Goal: Task Accomplishment & Management: Use online tool/utility

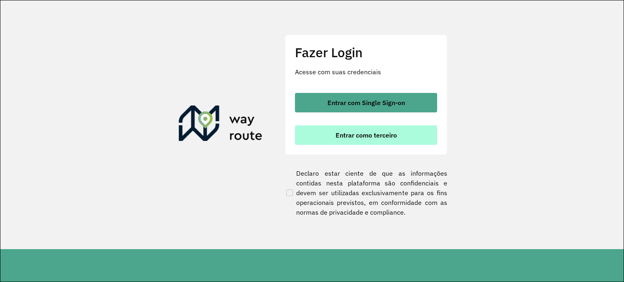
click at [352, 133] on span "Entrar como terceiro" at bounding box center [365, 135] width 61 height 6
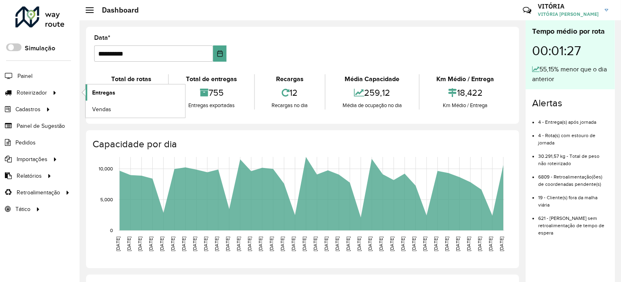
click at [98, 89] on span "Entregas" at bounding box center [103, 93] width 23 height 9
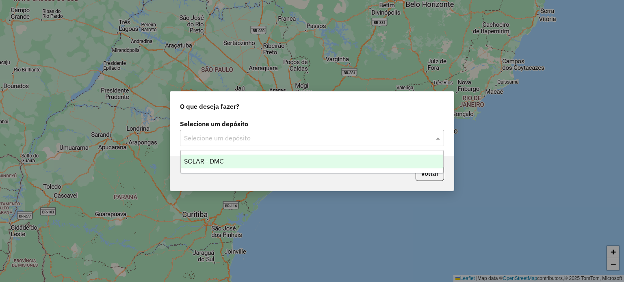
drag, startPoint x: 351, startPoint y: 134, endPoint x: 341, endPoint y: 142, distance: 12.7
click at [348, 136] on input "text" at bounding box center [304, 139] width 240 height 10
click at [318, 156] on div "SOLAR - DMC" at bounding box center [312, 162] width 263 height 14
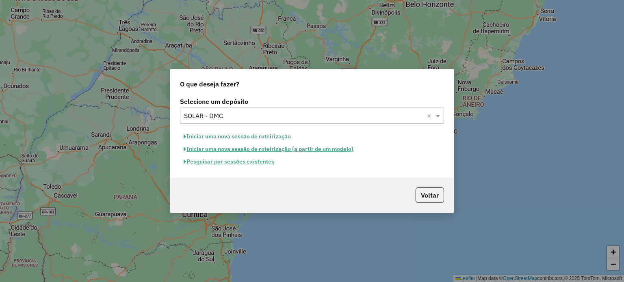
click at [257, 162] on button "Pesquisar por sessões existentes" at bounding box center [229, 162] width 98 height 13
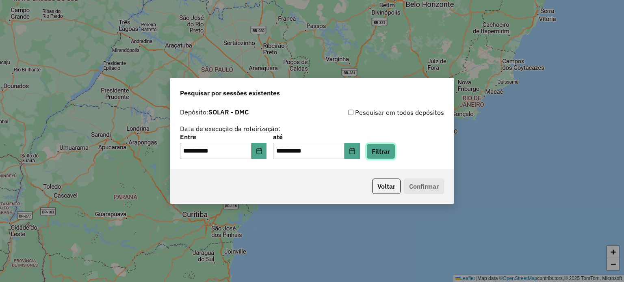
click at [385, 149] on button "Filtrar" at bounding box center [380, 151] width 29 height 15
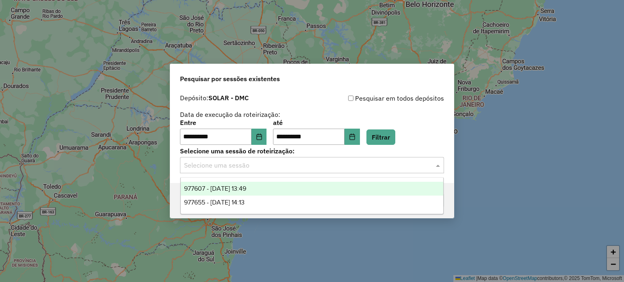
click at [290, 168] on input "text" at bounding box center [304, 166] width 240 height 10
click at [262, 137] on icon "Choose Date" at bounding box center [258, 137] width 5 height 6
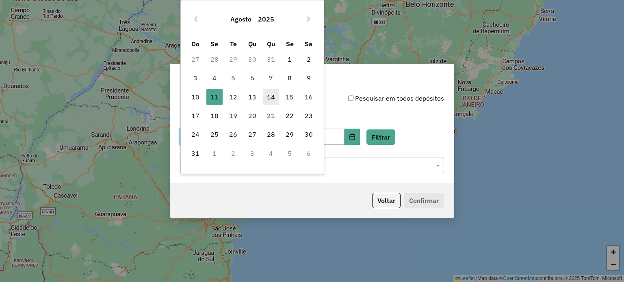
drag, startPoint x: 229, startPoint y: 100, endPoint x: 268, endPoint y: 104, distance: 38.8
click at [230, 100] on span "12" at bounding box center [233, 97] width 16 height 16
type input "**********"
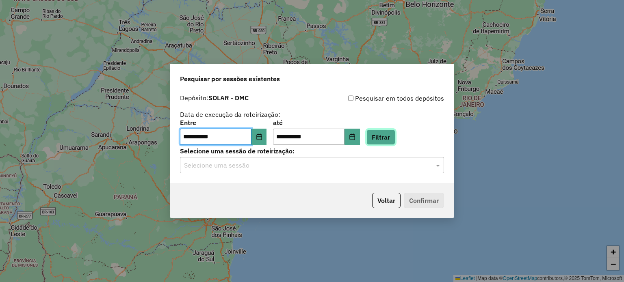
click at [390, 134] on button "Filtrar" at bounding box center [380, 137] width 29 height 15
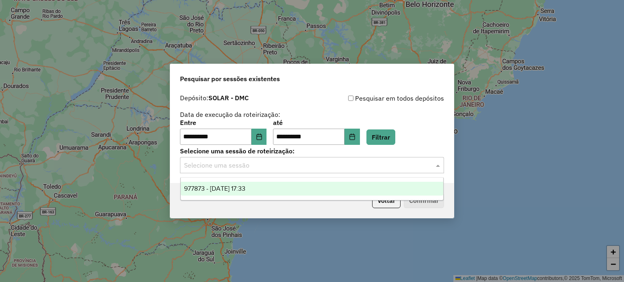
click at [327, 169] on input "text" at bounding box center [304, 166] width 240 height 10
click at [316, 182] on div "977873 - [DATE] 17:33" at bounding box center [312, 189] width 263 height 14
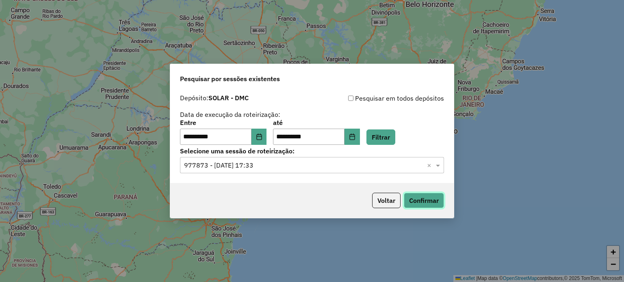
click at [411, 198] on button "Confirmar" at bounding box center [424, 200] width 40 height 15
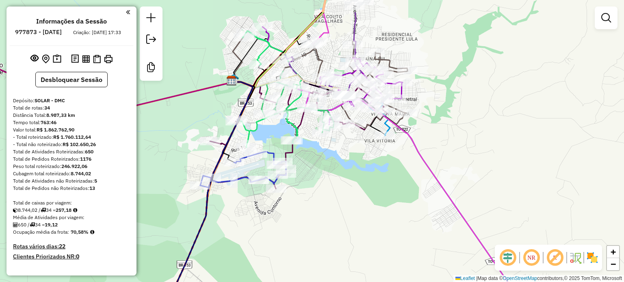
drag, startPoint x: 349, startPoint y: 107, endPoint x: 348, endPoint y: 152, distance: 45.5
click at [349, 152] on div "Janela de atendimento Grade de atendimento Capacidade Transportadoras Veículos …" at bounding box center [312, 141] width 624 height 282
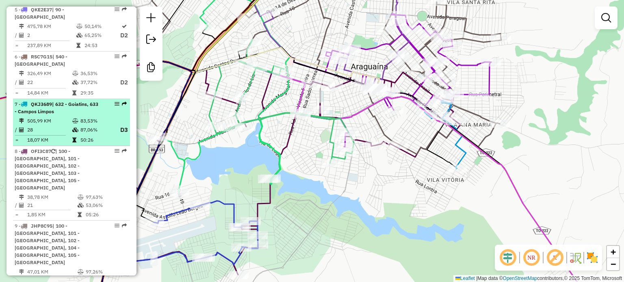
scroll to position [487, 0]
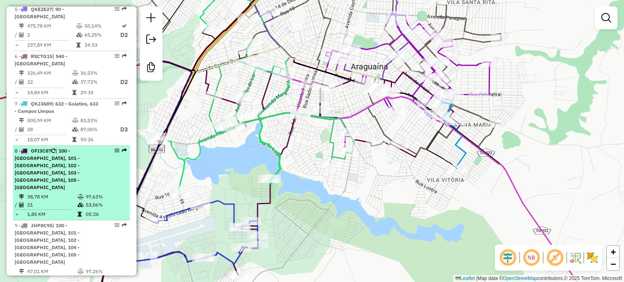
click at [77, 152] on span "| 100 - Araguaína, 101 - Araguaína, 102 - Araguaína, 103 - Araguaína, 105 - Ara…" at bounding box center [47, 169] width 65 height 43
select select "**********"
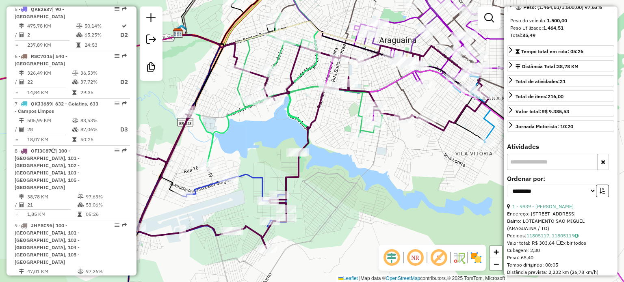
scroll to position [162, 0]
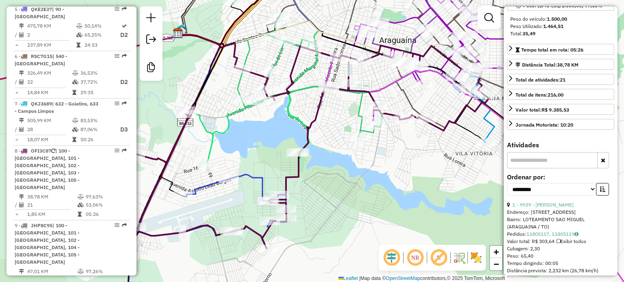
click at [550, 155] on input "text" at bounding box center [552, 160] width 91 height 16
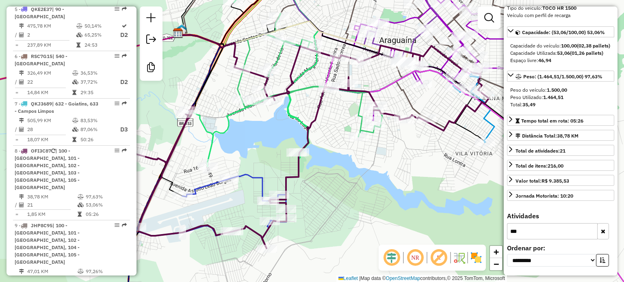
scroll to position [83, 0]
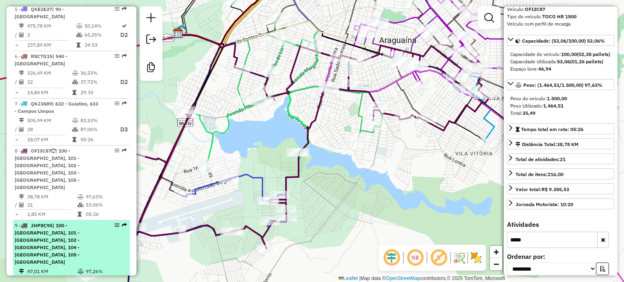
click at [44, 223] on span "| 100 - Araguaína, 101 - Araguaína, 102 - Araguaína, 104 - Araguaína, 105 - Ara…" at bounding box center [47, 244] width 65 height 43
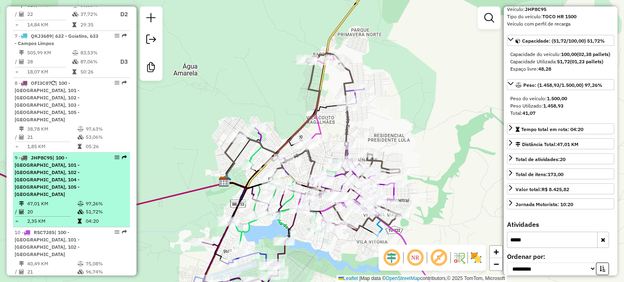
scroll to position [569, 0]
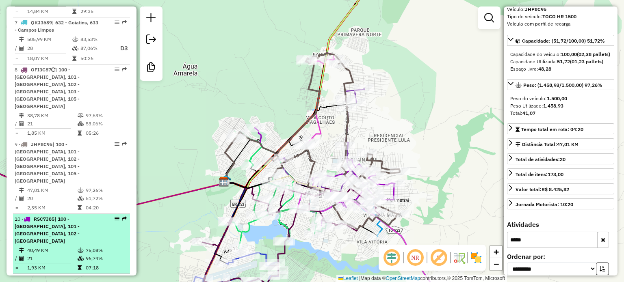
click at [45, 247] on td "40,49 KM" at bounding box center [52, 251] width 50 height 8
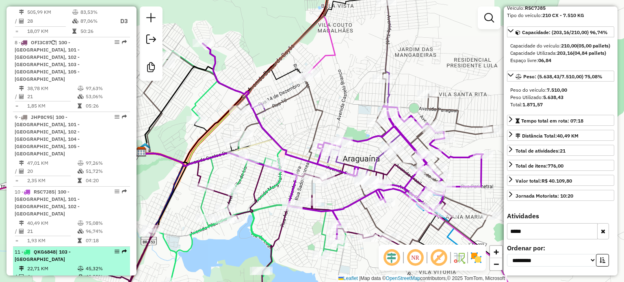
scroll to position [609, 0]
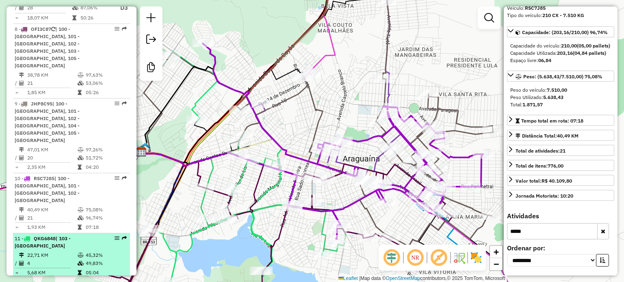
click at [71, 260] on td "4" at bounding box center [52, 264] width 50 height 8
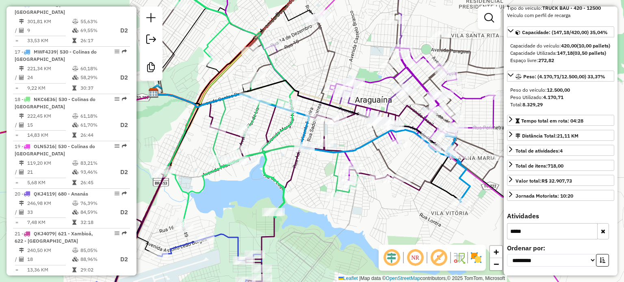
scroll to position [1097, 0]
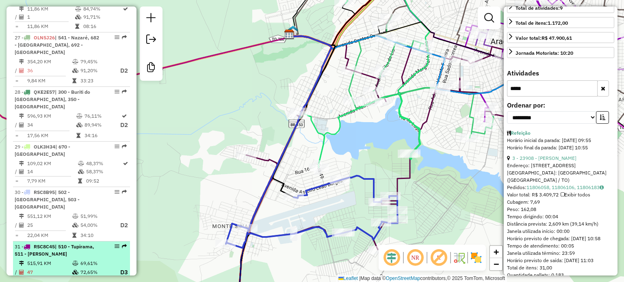
scroll to position [1665, 0]
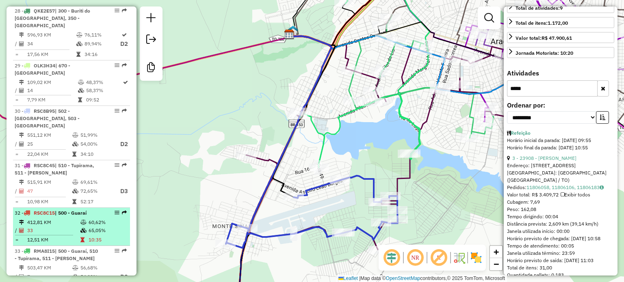
click at [83, 228] on icon at bounding box center [83, 230] width 6 height 5
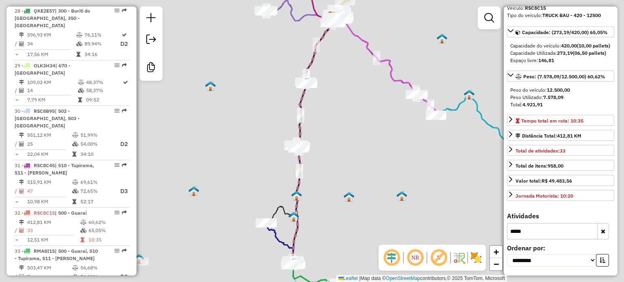
scroll to position [68, 0]
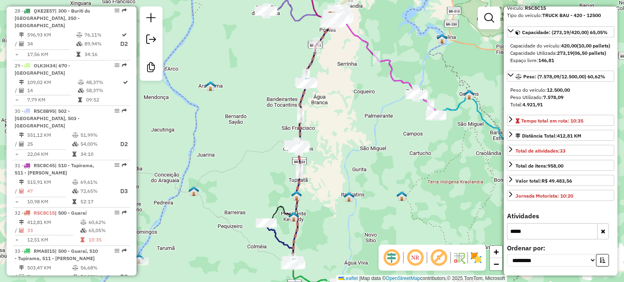
click at [533, 233] on input "*****" at bounding box center [552, 231] width 91 height 16
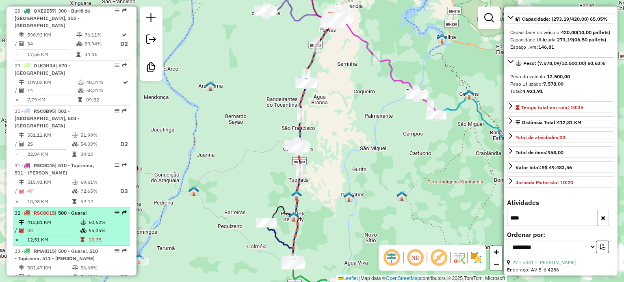
click at [55, 208] on li "32 - RSC8C15 | 500 - Guaraí 412,81 KM 60,62% / 33 65,05% = 12,51 KM 10:35" at bounding box center [71, 227] width 117 height 38
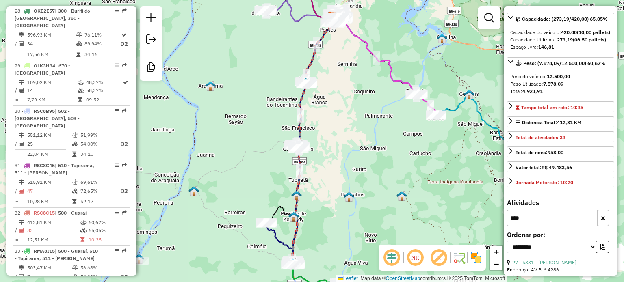
click at [531, 226] on input "****" at bounding box center [552, 218] width 91 height 16
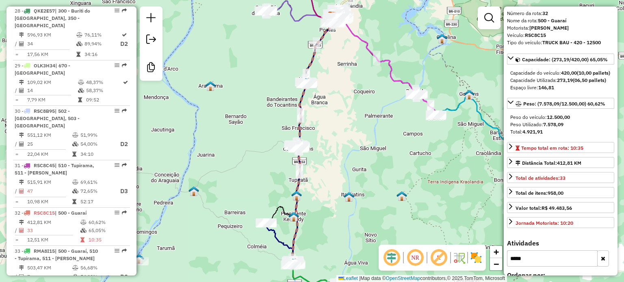
scroll to position [0, 0]
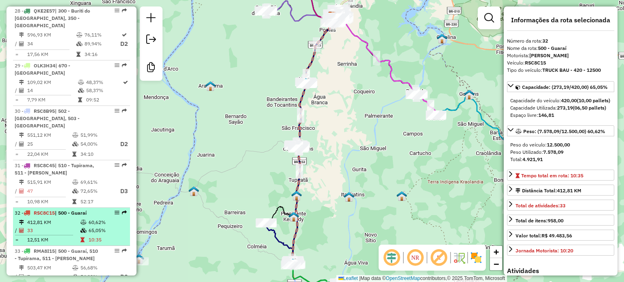
click at [66, 219] on td "412,81 KM" at bounding box center [53, 223] width 53 height 8
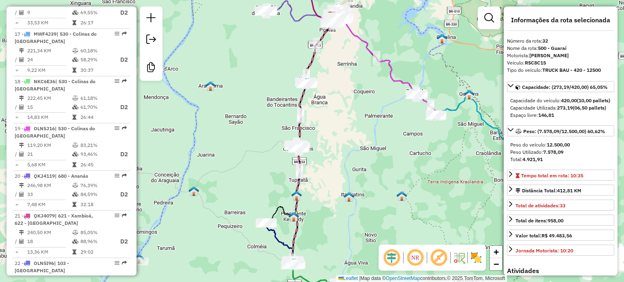
scroll to position [1097, 0]
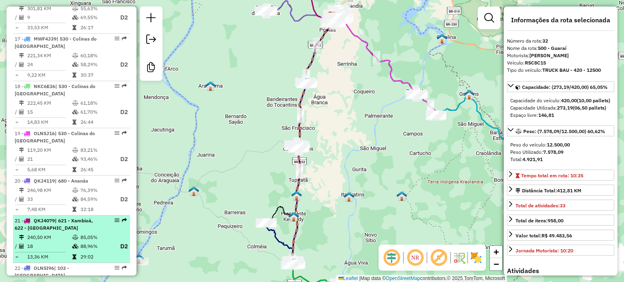
click at [67, 217] on div "21 - QKJ4079 | 621 - Xambioá, 622 - Araguanã" at bounding box center [58, 224] width 86 height 15
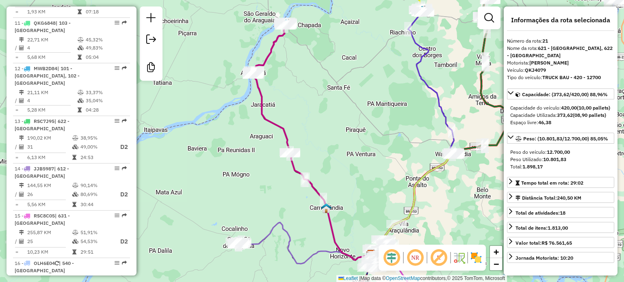
scroll to position [812, 0]
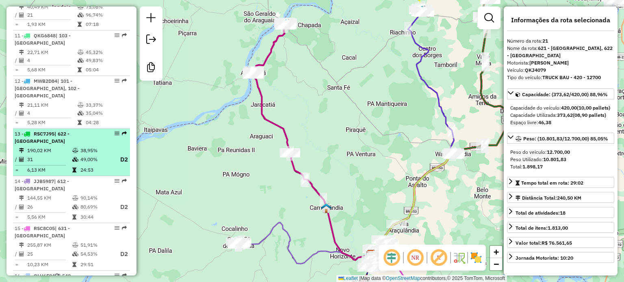
click at [62, 155] on td "31" at bounding box center [49, 160] width 45 height 10
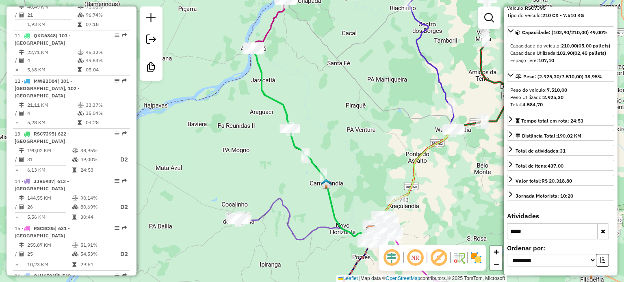
scroll to position [68, 0]
click at [539, 229] on input "*****" at bounding box center [552, 231] width 91 height 16
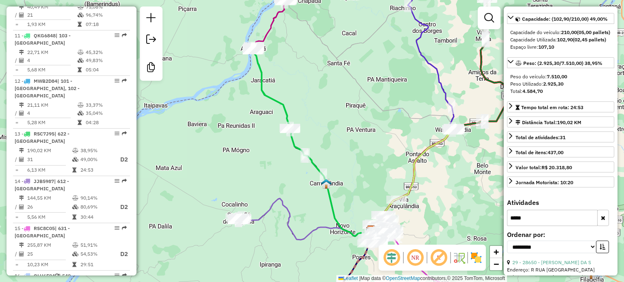
scroll to position [109, 0]
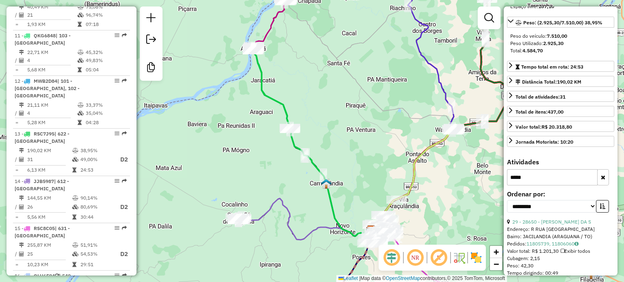
click at [552, 186] on input "*****" at bounding box center [552, 177] width 91 height 16
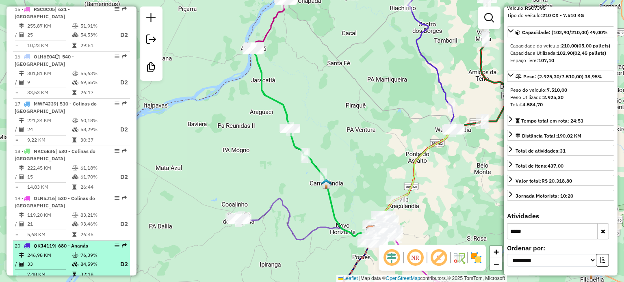
scroll to position [1056, 0]
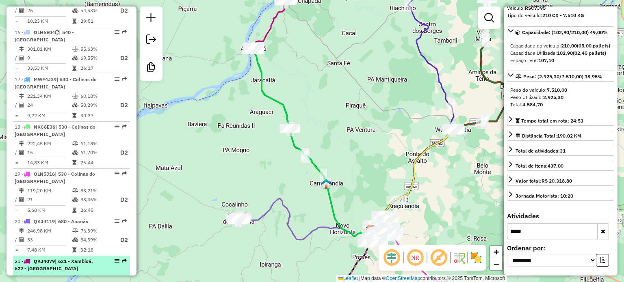
type input "*****"
click at [68, 258] on span "| 621 - Xambioá, 622 - Araguanã" at bounding box center [54, 264] width 78 height 13
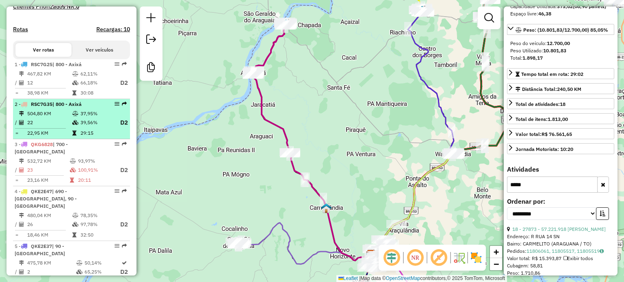
scroll to position [284, 0]
